Goal: Book appointment/travel/reservation

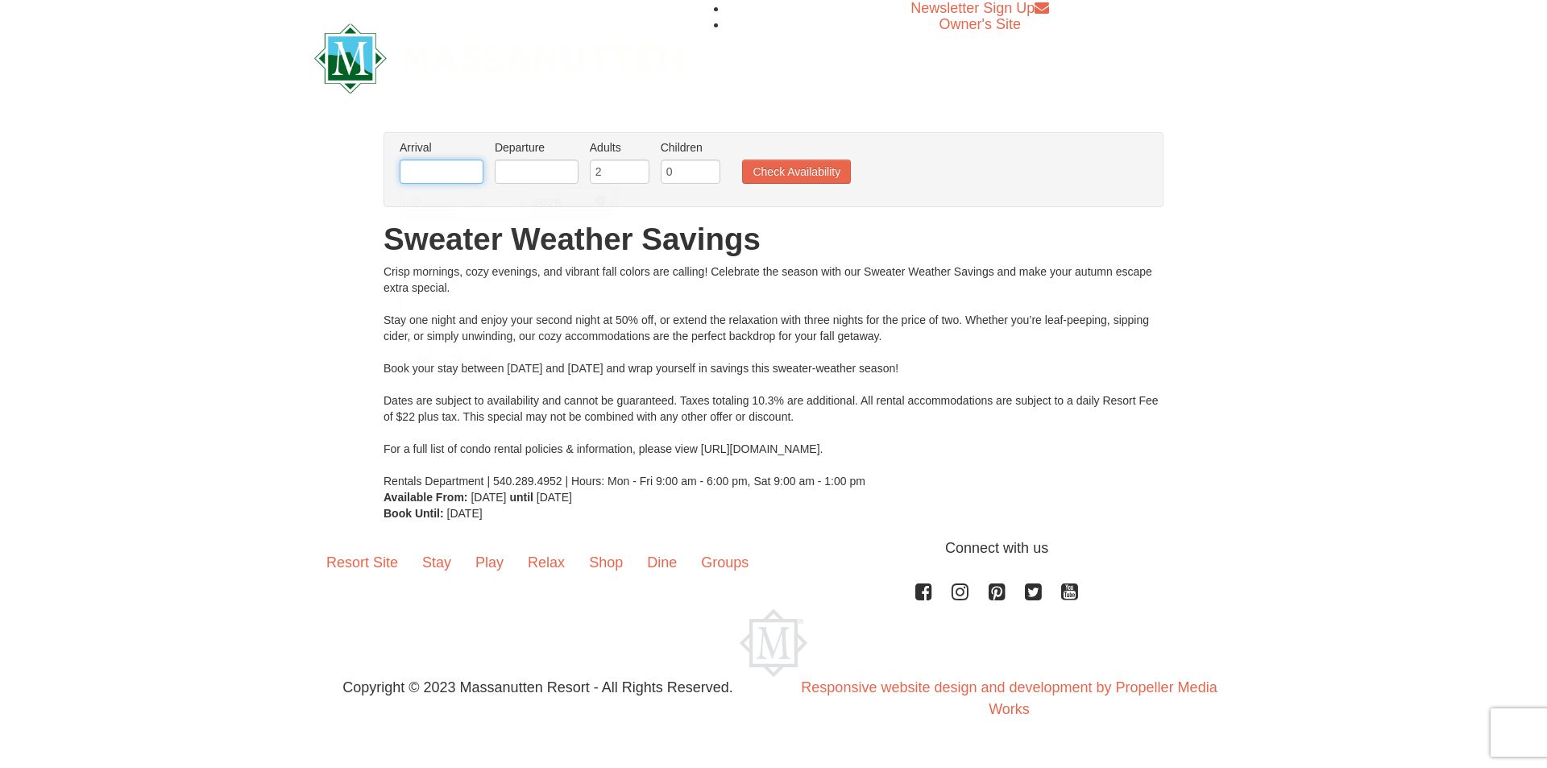
click at [450, 168] on input "text" at bounding box center [442, 172] width 84 height 24
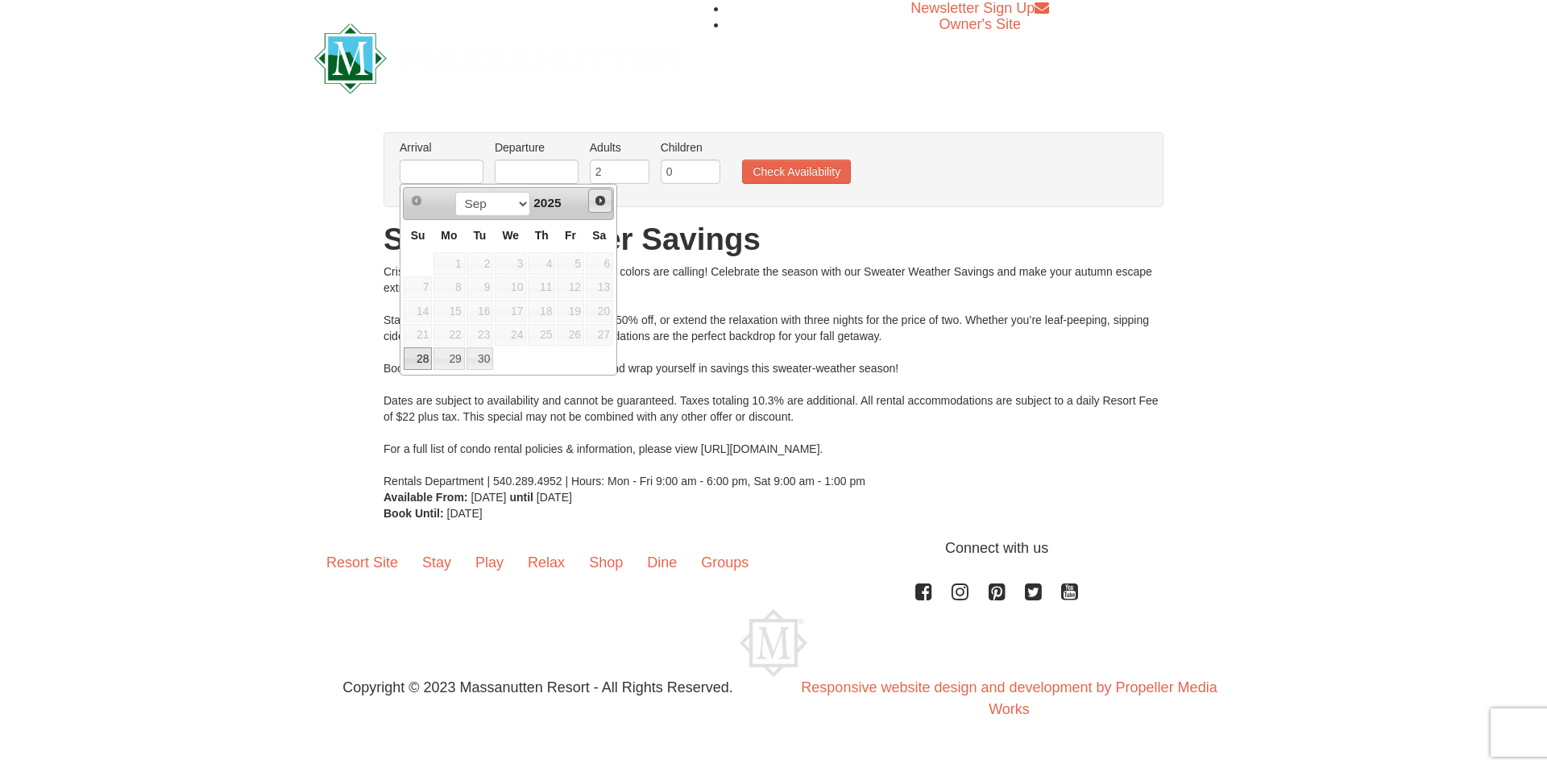
click at [605, 203] on span "Next" at bounding box center [600, 200] width 13 height 13
click at [604, 203] on span "Next" at bounding box center [600, 200] width 13 height 13
click at [600, 200] on span "Next" at bounding box center [600, 200] width 13 height 13
click at [603, 199] on span "Next" at bounding box center [600, 200] width 13 height 13
click at [598, 201] on span "Next" at bounding box center [600, 200] width 13 height 13
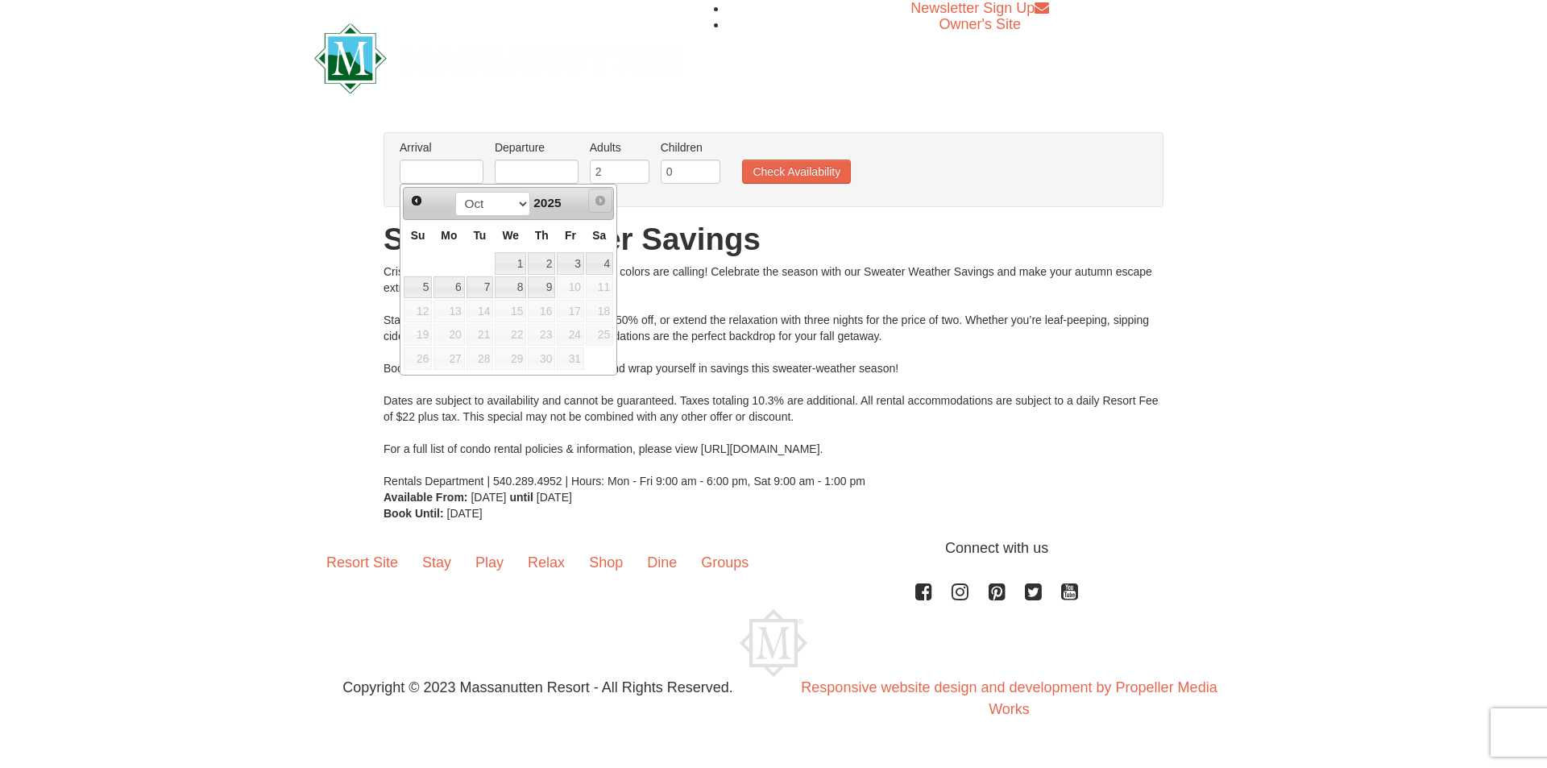
click at [604, 204] on span "Next" at bounding box center [600, 200] width 13 height 13
click at [733, 410] on div "Crisp mornings, cozy evenings, and vibrant fall colors are calling! Celebrate t…" at bounding box center [774, 377] width 780 height 226
